Goal: Information Seeking & Learning: Check status

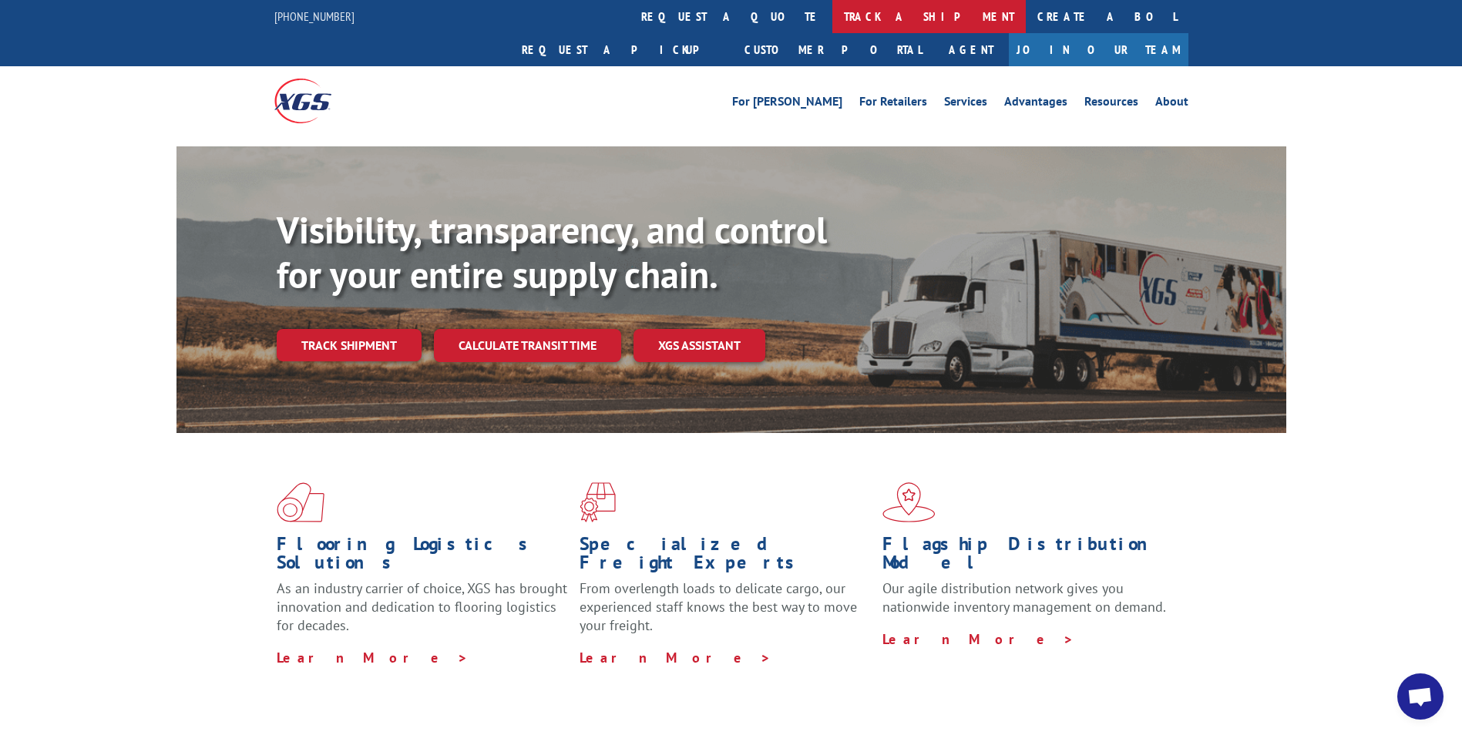
click at [832, 18] on link "track a shipment" at bounding box center [928, 16] width 193 height 33
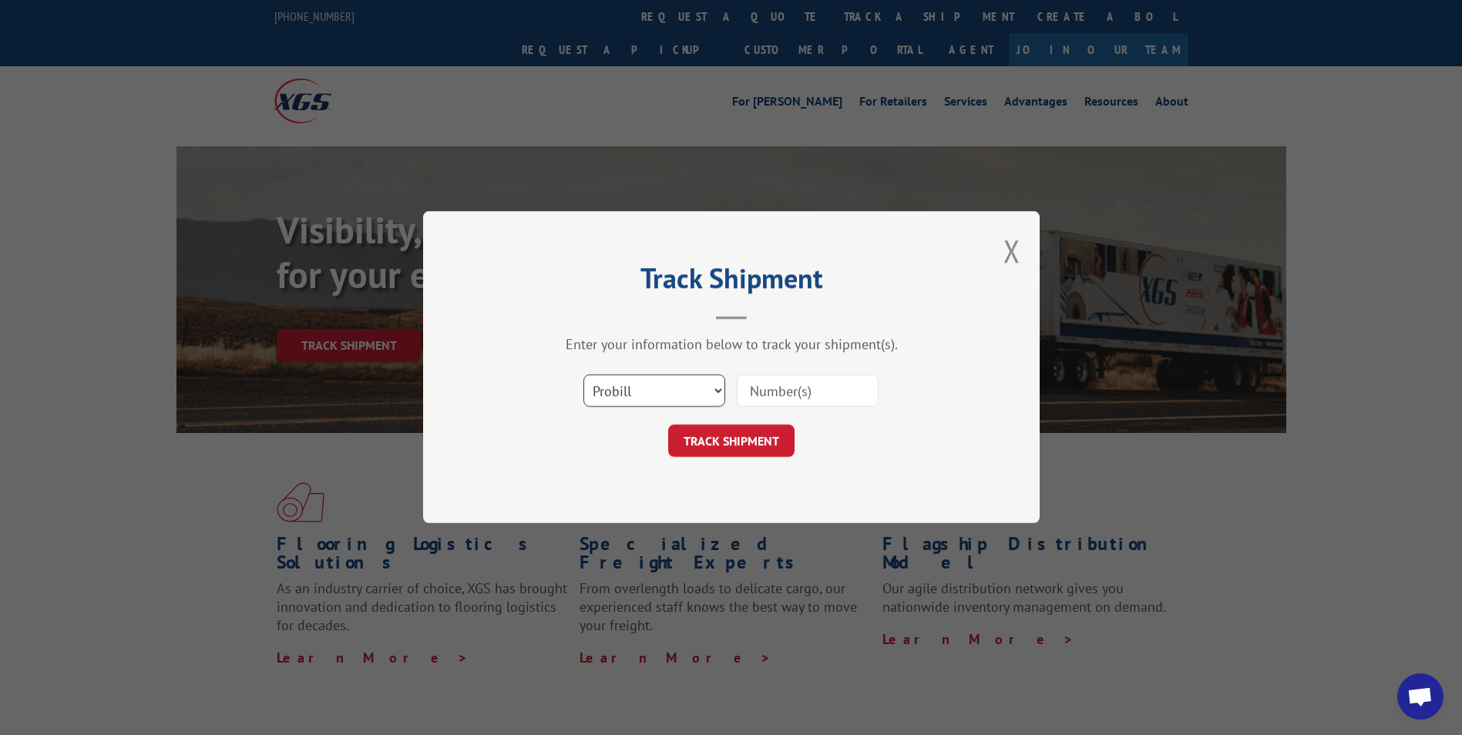
click at [604, 391] on select "Select category... Probill BOL PO" at bounding box center [654, 391] width 142 height 32
click at [786, 411] on div "Select category... Probill BOL PO" at bounding box center [731, 391] width 462 height 51
click at [796, 397] on input at bounding box center [808, 391] width 142 height 32
type input "17635466"
click button "TRACK SHIPMENT" at bounding box center [731, 441] width 126 height 32
